Goal: Use online tool/utility: Utilize a website feature to perform a specific function

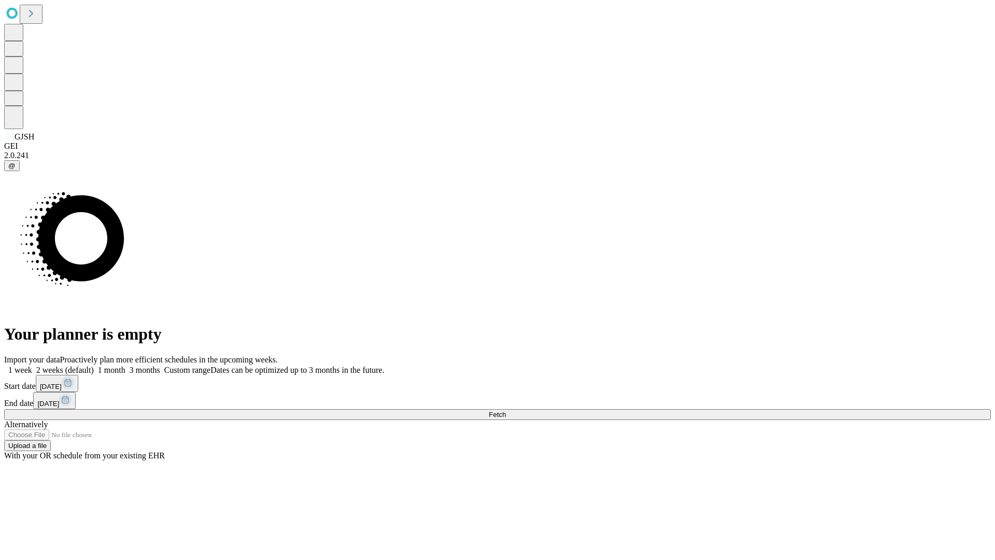
click at [506, 410] on span "Fetch" at bounding box center [497, 414] width 17 height 8
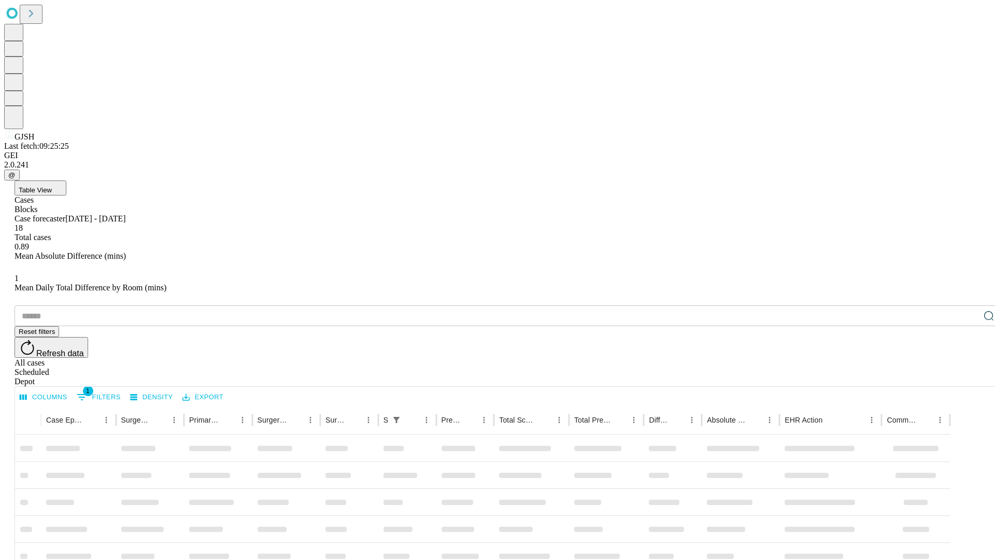
click at [52, 186] on span "Table View" at bounding box center [35, 190] width 33 height 8
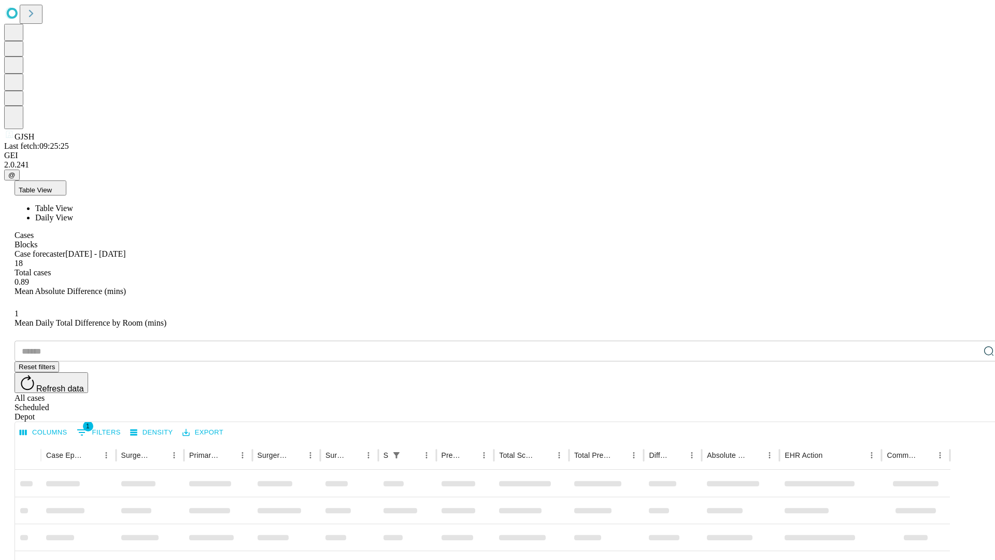
click at [73, 213] on span "Daily View" at bounding box center [54, 217] width 38 height 9
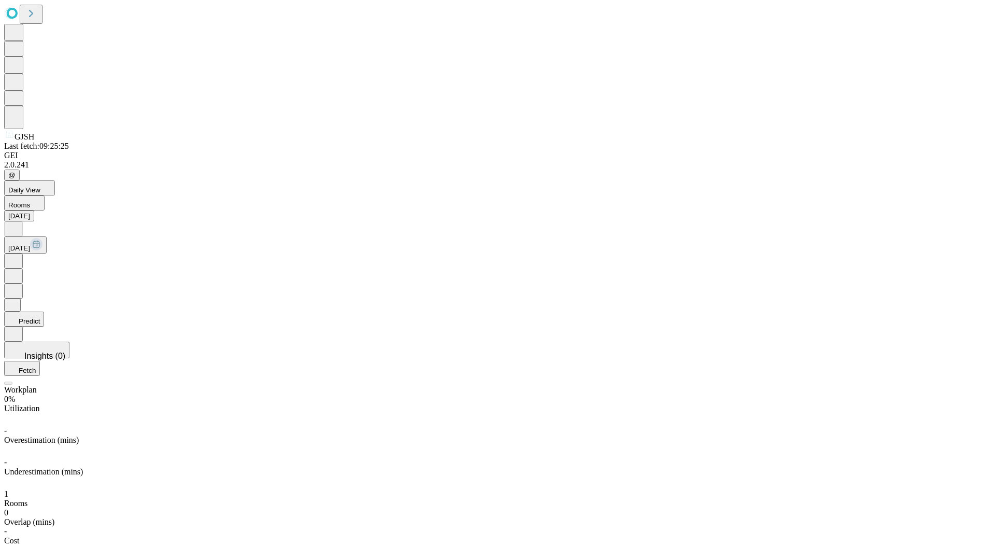
click at [44, 311] on button "Predict" at bounding box center [24, 318] width 40 height 15
